Goal: Information Seeking & Learning: Learn about a topic

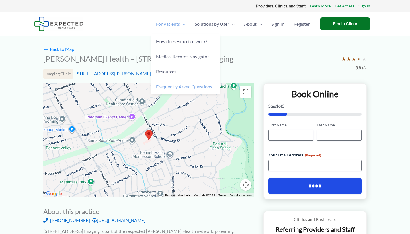
click at [169, 85] on span "Frequently Asked Questions" at bounding box center [184, 86] width 56 height 5
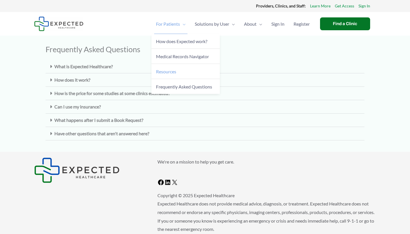
click at [170, 73] on span "Resources" at bounding box center [166, 71] width 20 height 5
